Goal: Obtain resource: Download file/media

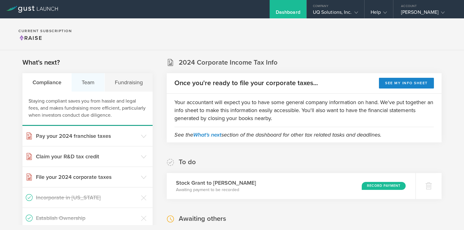
click at [83, 86] on div "Team" at bounding box center [87, 82] width 33 height 18
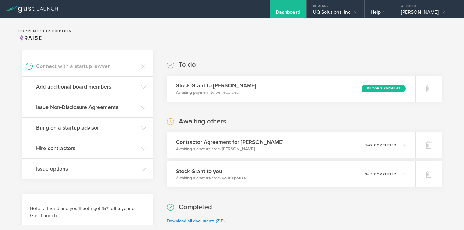
scroll to position [180, 0]
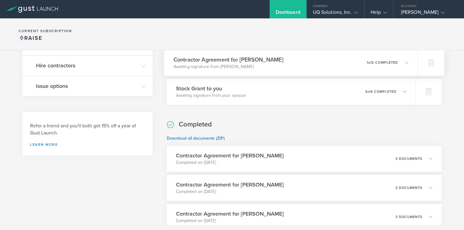
click at [405, 63] on icon at bounding box center [406, 63] width 4 height 4
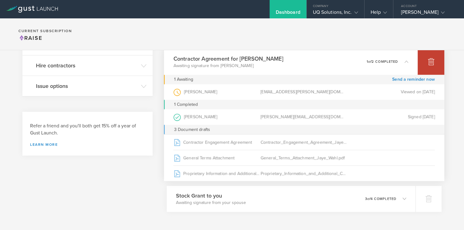
click at [433, 67] on div at bounding box center [430, 61] width 27 height 27
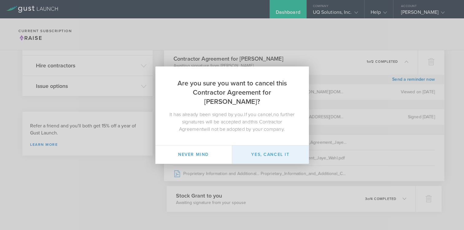
click at [283, 149] on button "Yes, cancel it" at bounding box center [270, 155] width 77 height 18
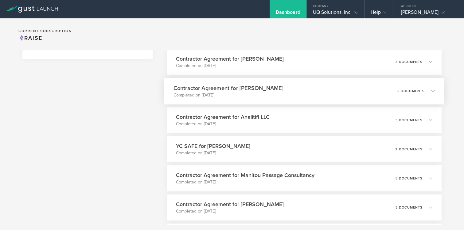
scroll to position [280, 0]
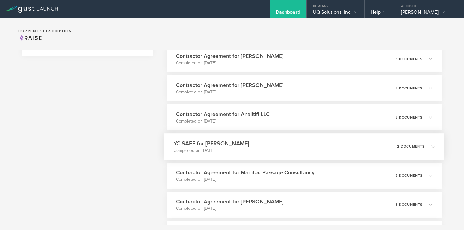
click at [287, 151] on div "YC SAFE for [PERSON_NAME] Completed on [DATE] 2 documents" at bounding box center [304, 146] width 280 height 27
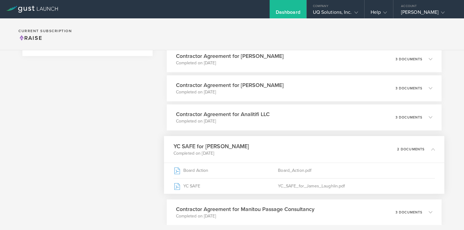
scroll to position [299, 0]
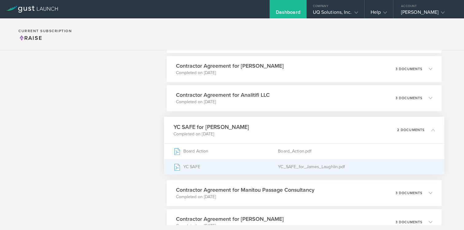
click at [191, 165] on div "YC SAFE" at bounding box center [225, 166] width 105 height 15
click at [188, 168] on div "YC SAFE" at bounding box center [225, 166] width 105 height 15
